Goal: Information Seeking & Learning: Find specific page/section

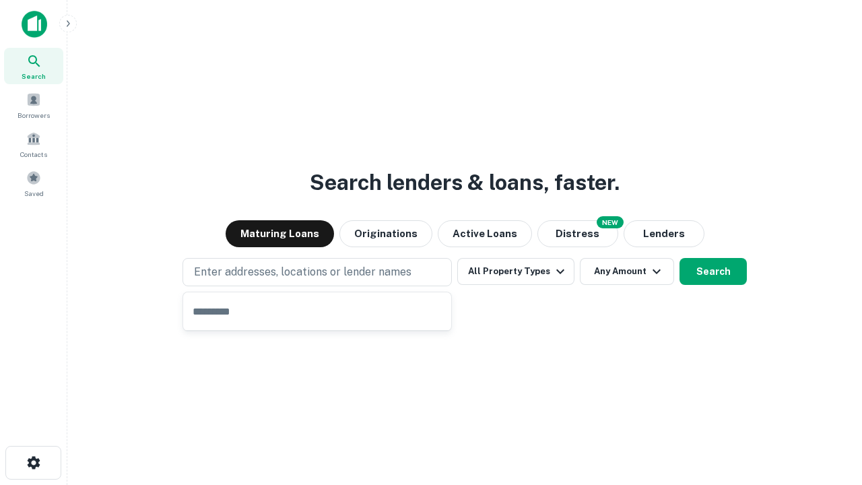
type input "**********"
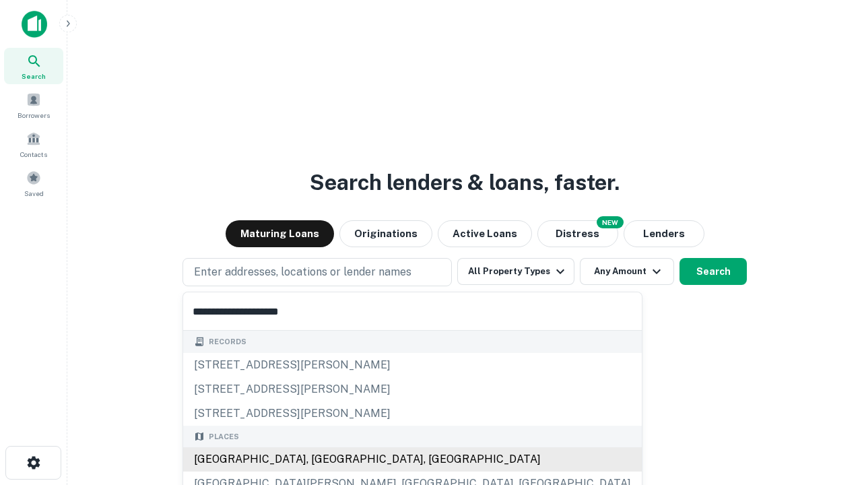
click at [322, 459] on div "[GEOGRAPHIC_DATA], [GEOGRAPHIC_DATA], [GEOGRAPHIC_DATA]" at bounding box center [412, 459] width 459 height 24
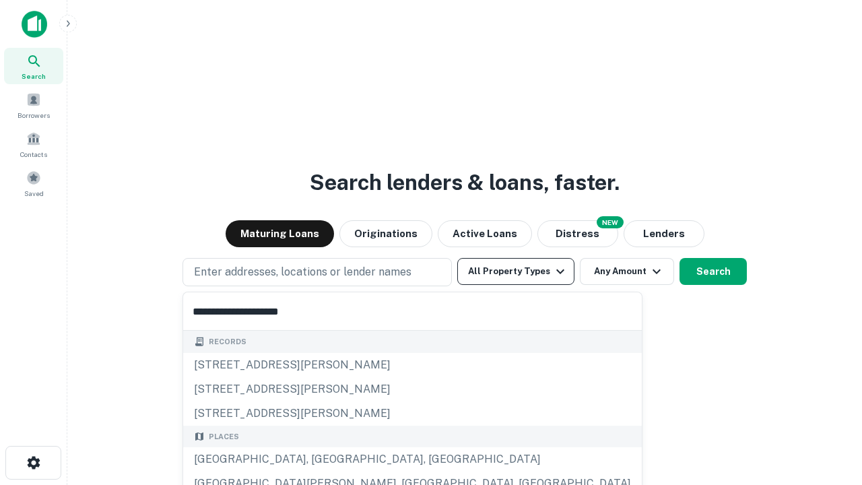
click at [516, 271] on button "All Property Types" at bounding box center [515, 271] width 117 height 27
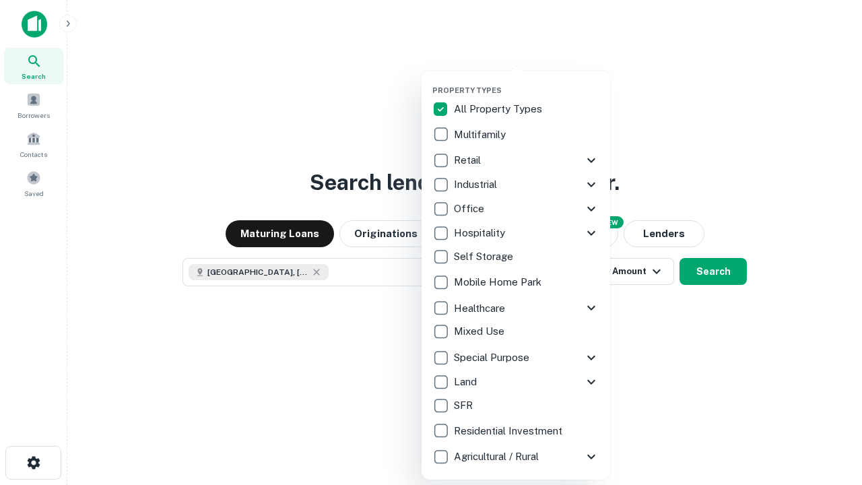
click at [527, 81] on button "button" at bounding box center [526, 81] width 189 height 1
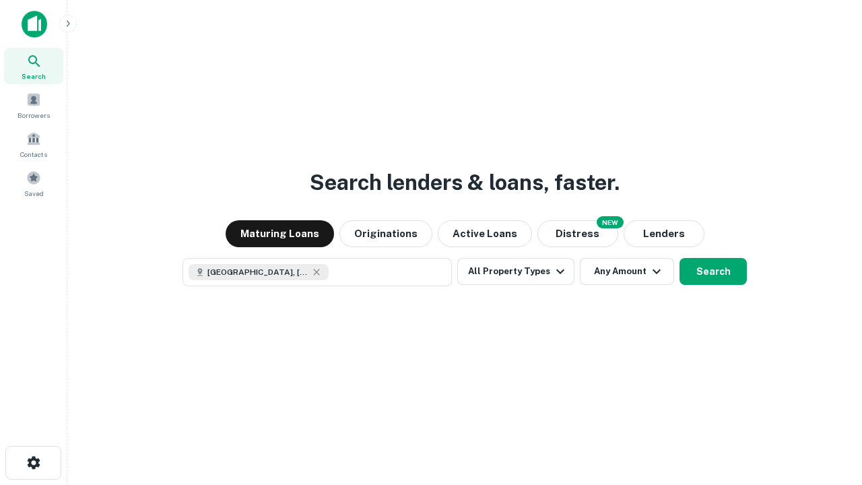
scroll to position [22, 0]
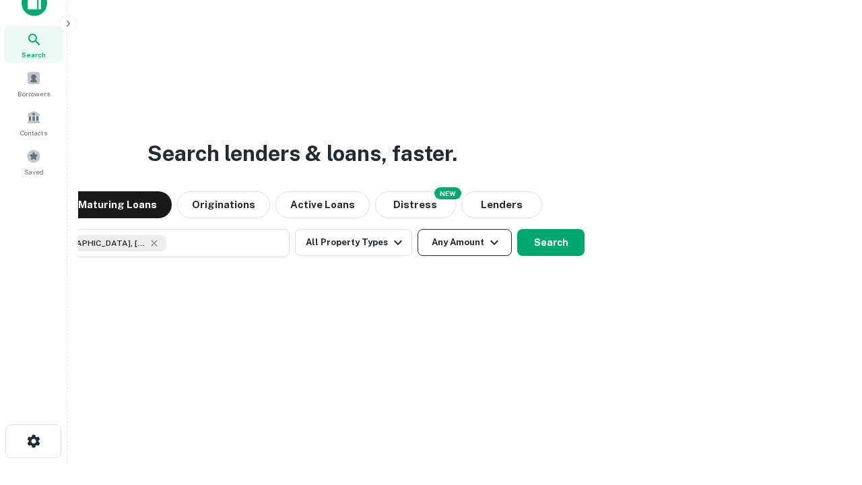
click at [418, 229] on button "Any Amount" at bounding box center [465, 242] width 94 height 27
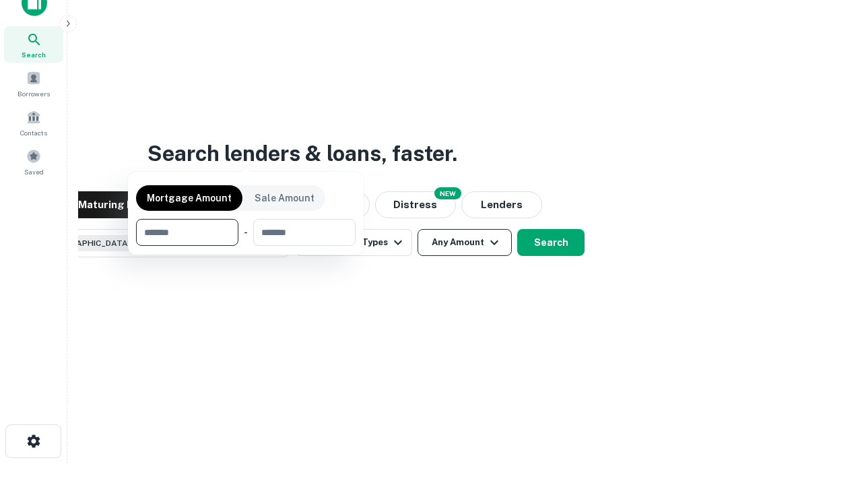
scroll to position [97, 381]
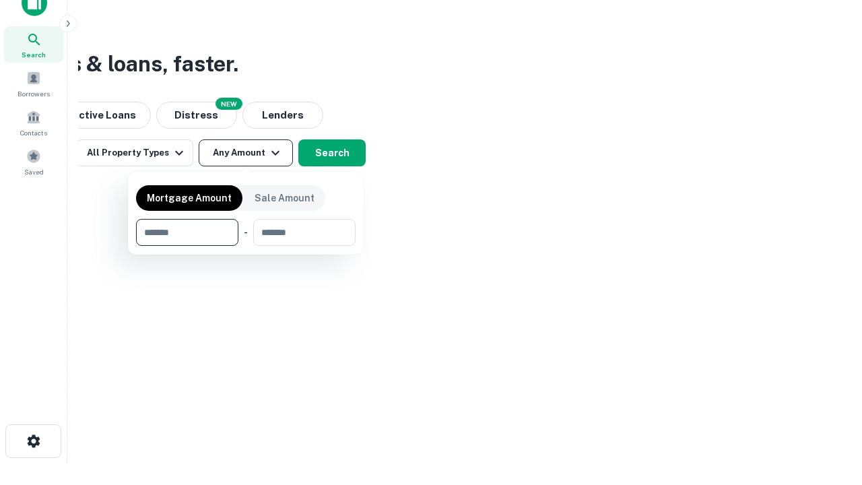
type input "*******"
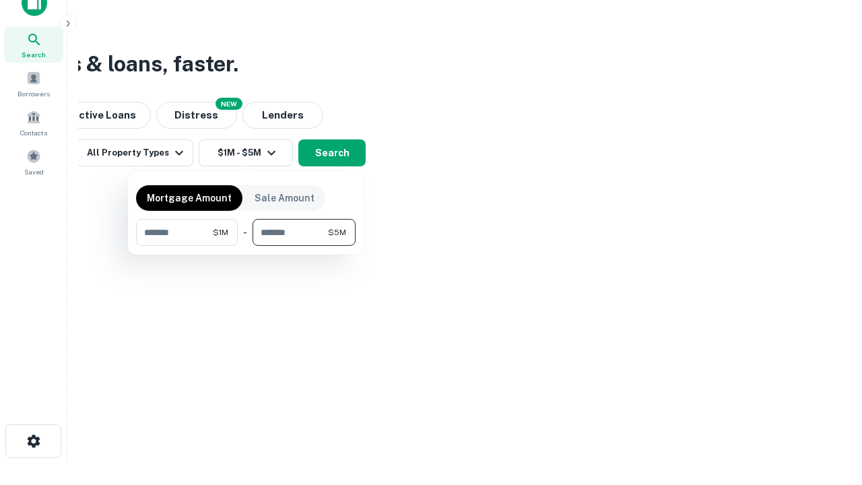
type input "*******"
click at [246, 246] on button "button" at bounding box center [246, 246] width 220 height 1
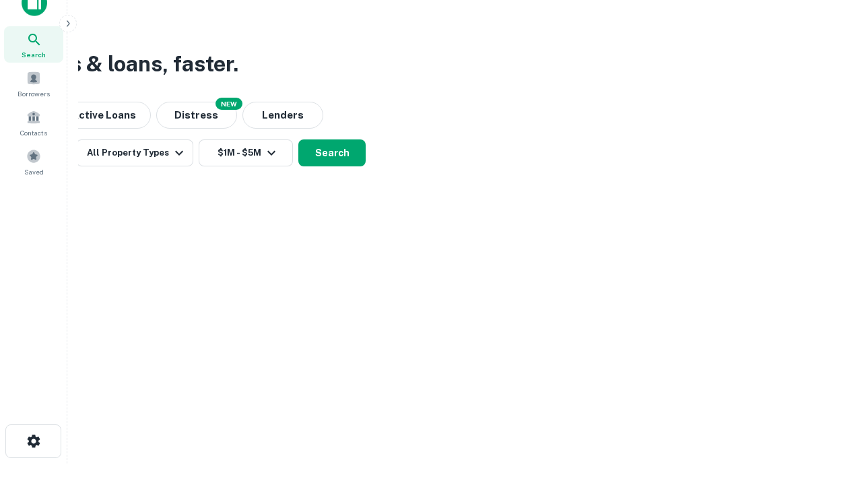
scroll to position [22, 0]
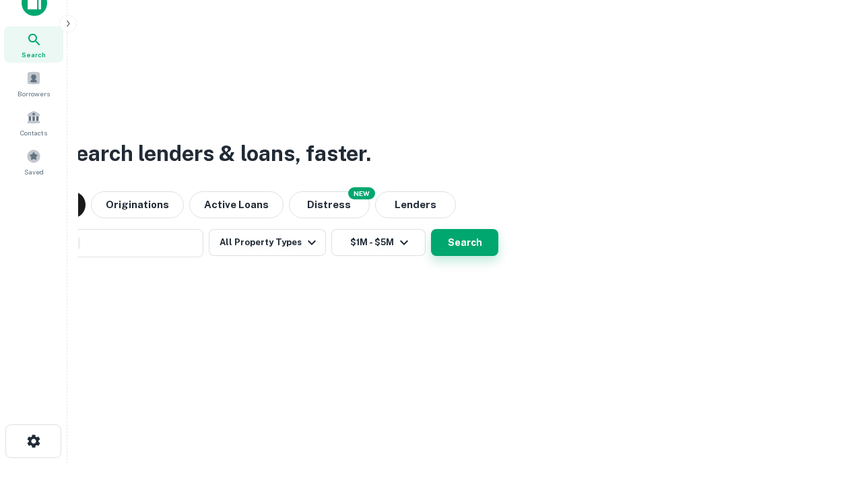
click at [431, 229] on button "Search" at bounding box center [464, 242] width 67 height 27
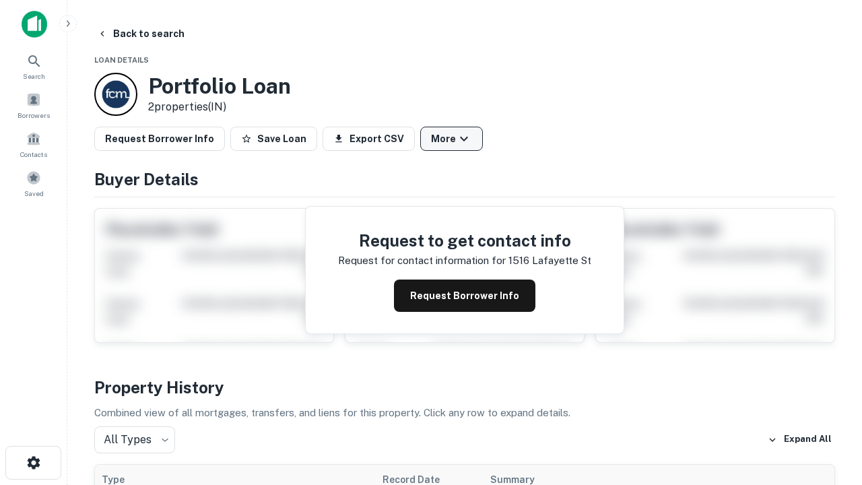
click at [451, 139] on button "More" at bounding box center [451, 139] width 63 height 24
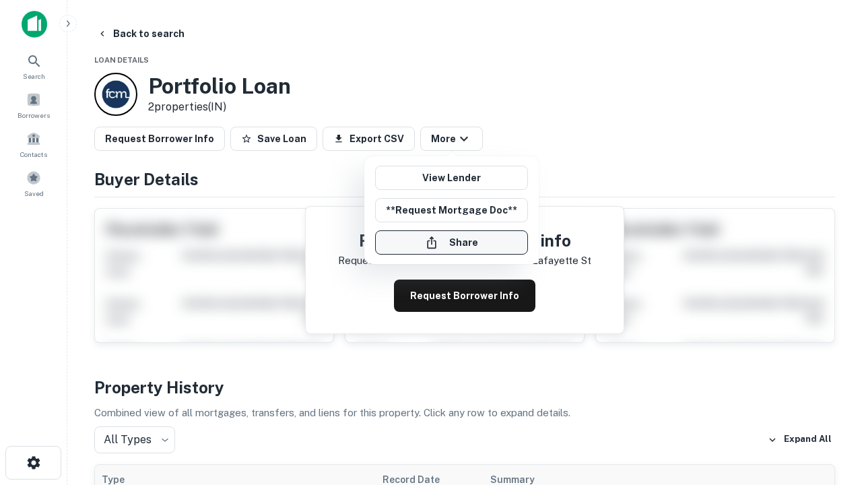
click at [451, 242] on button "Share" at bounding box center [451, 242] width 153 height 24
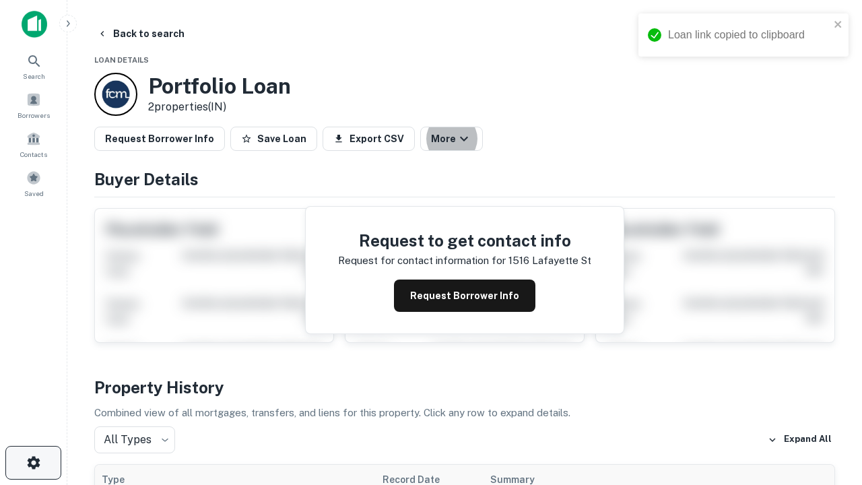
click at [33, 463] on icon "button" at bounding box center [34, 463] width 16 height 16
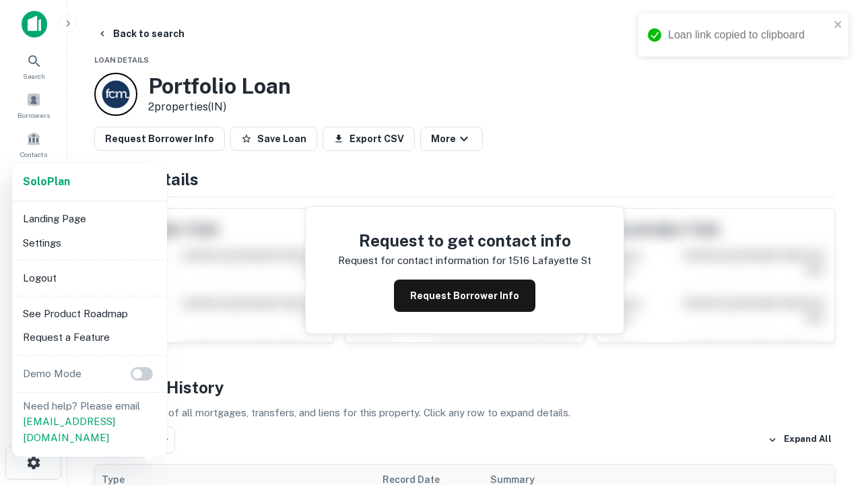
click at [89, 277] on li "Logout" at bounding box center [90, 278] width 144 height 24
